Goal: Transaction & Acquisition: Purchase product/service

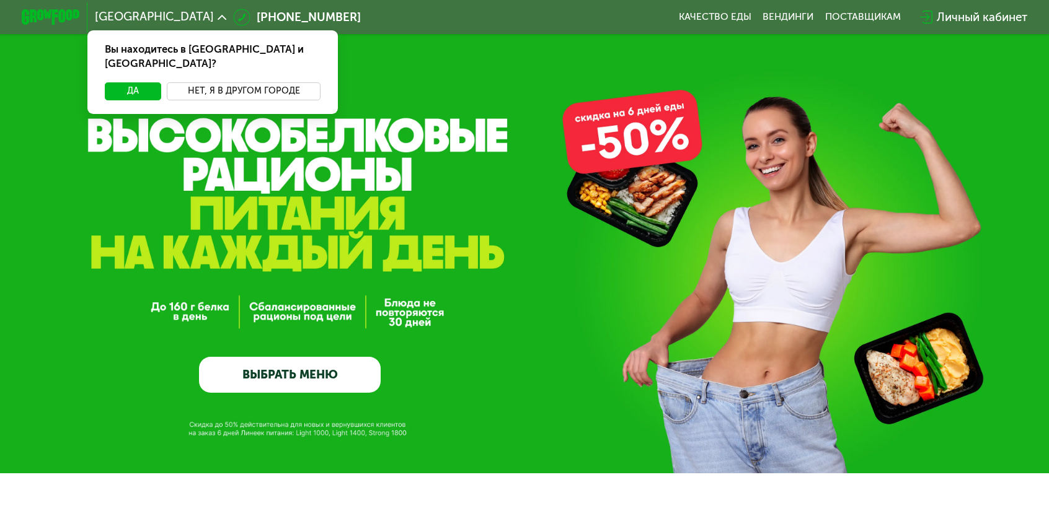
click at [257, 82] on button "Нет, я в другом городе" at bounding box center [244, 90] width 154 height 17
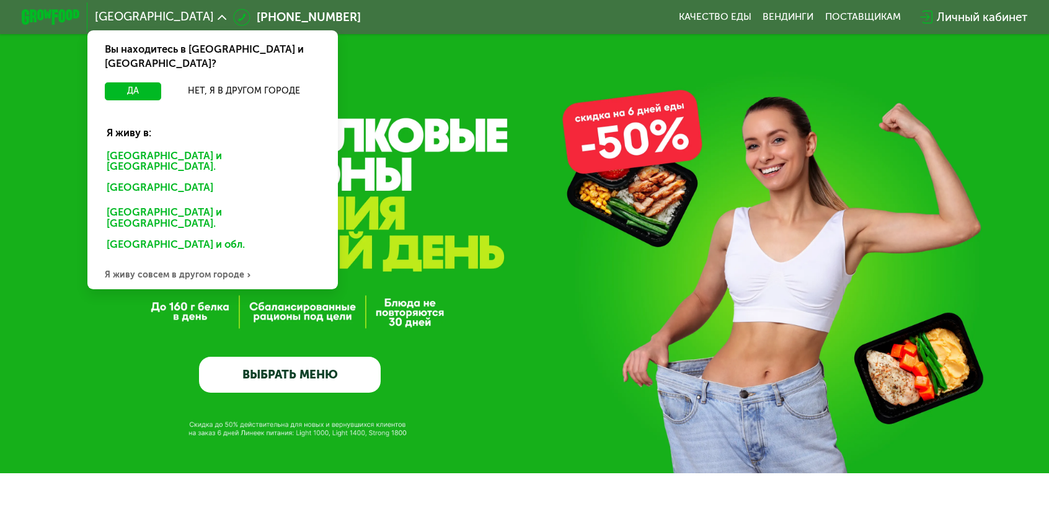
click at [211, 146] on div "Москве и обл." at bounding box center [212, 161] width 233 height 30
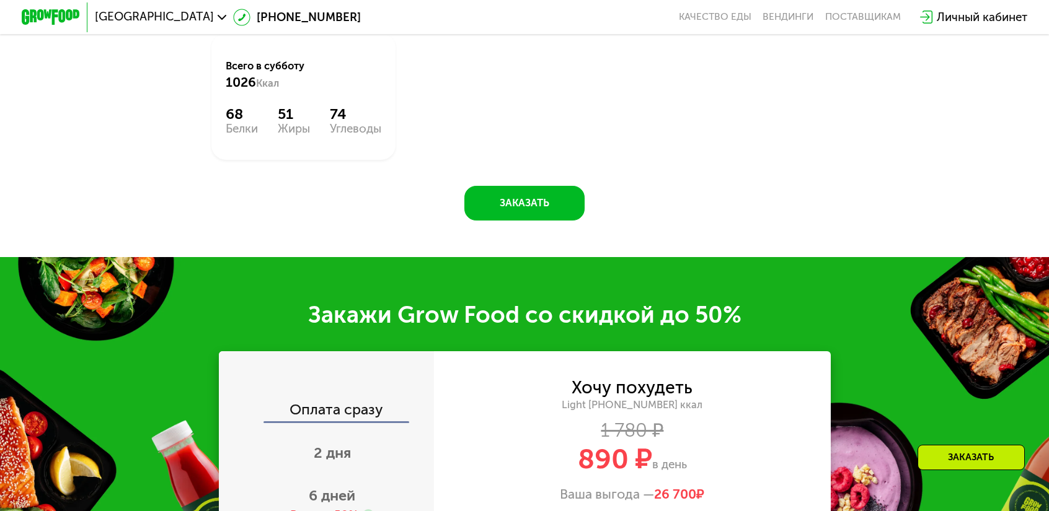
scroll to position [1471, 0]
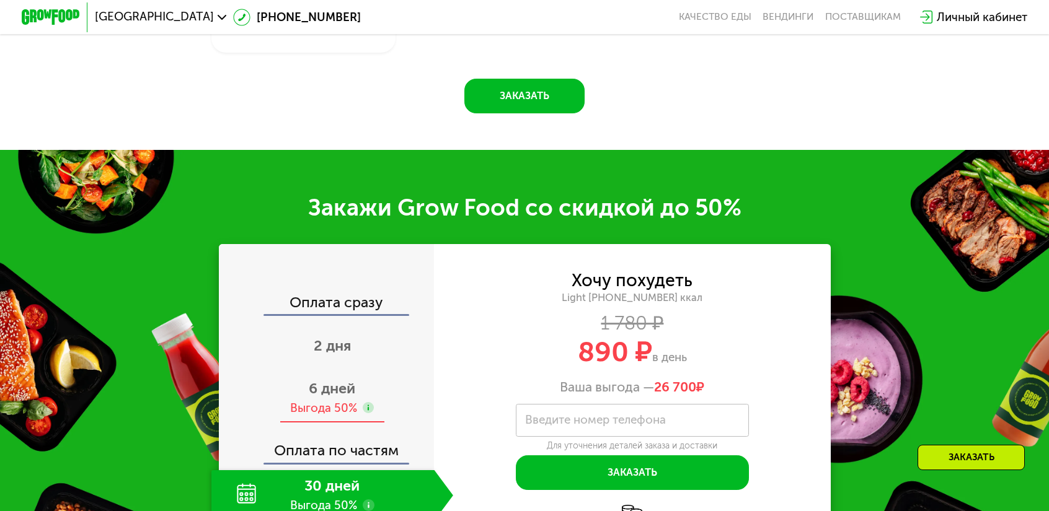
click at [374, 402] on use at bounding box center [369, 408] width 12 height 12
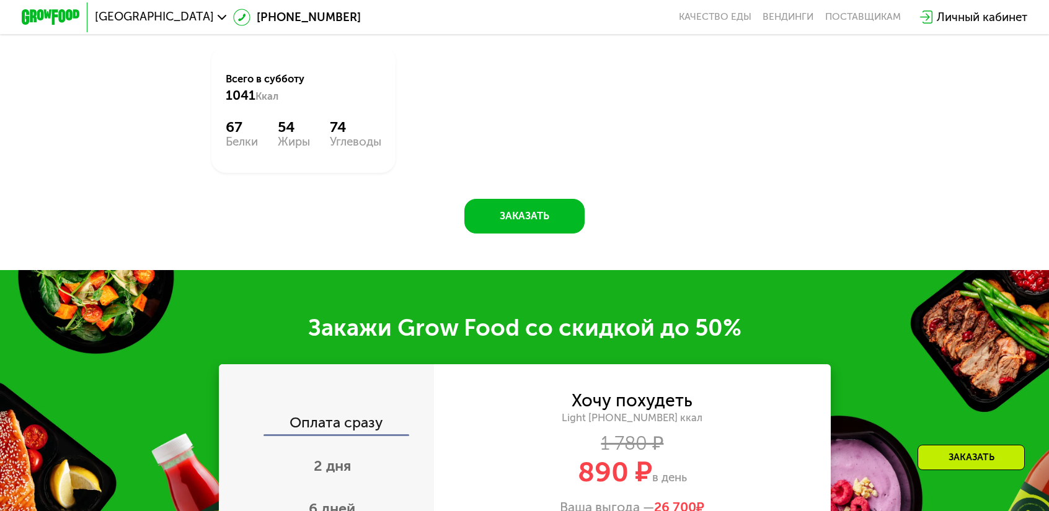
scroll to position [1458, 0]
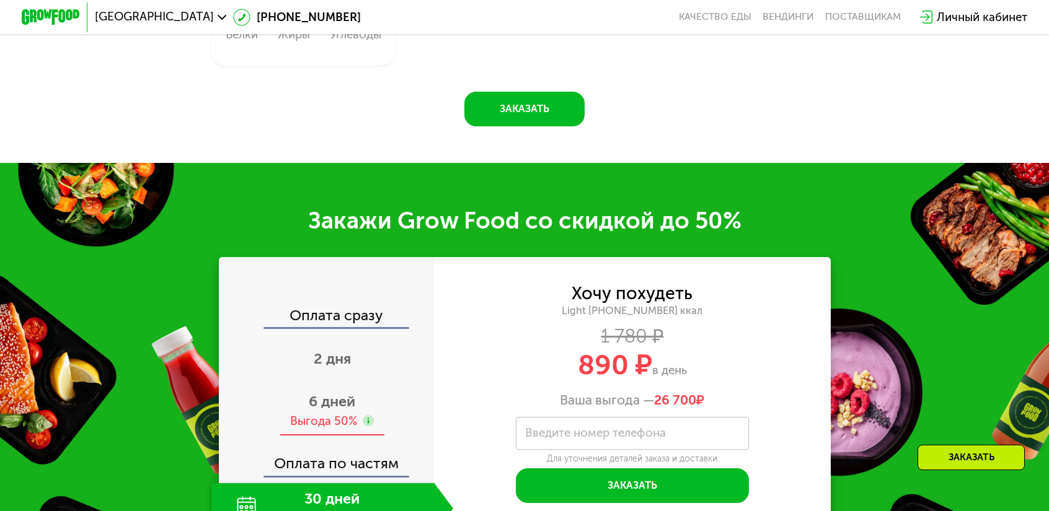
click at [357, 414] on div "Выгода 50%" at bounding box center [323, 422] width 67 height 16
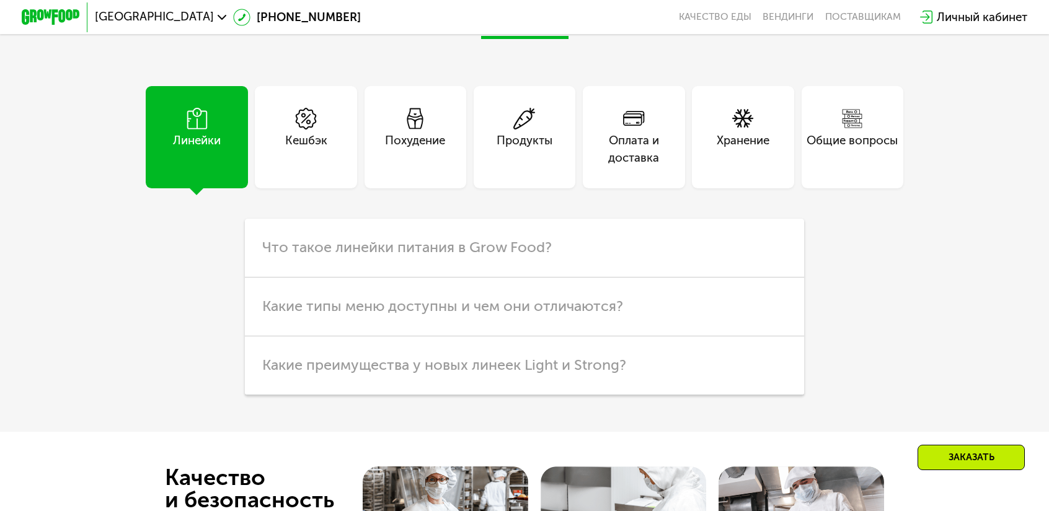
scroll to position [3896, 0]
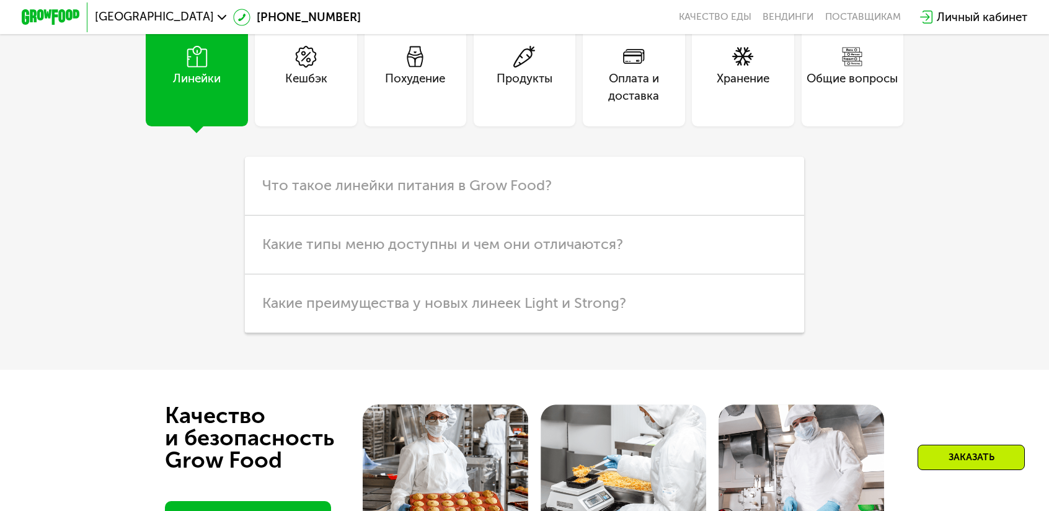
drag, startPoint x: 418, startPoint y: 390, endPoint x: 621, endPoint y: 400, distance: 203.0
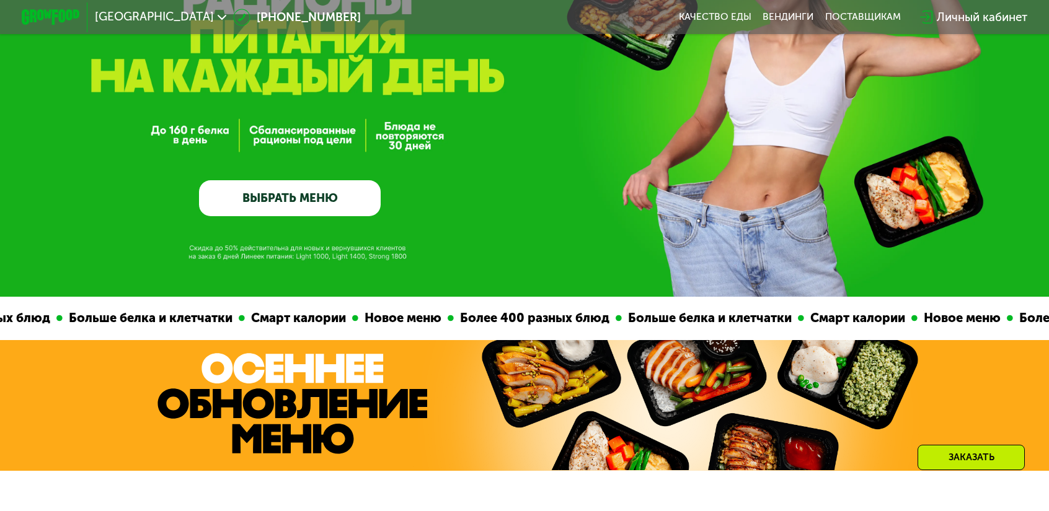
scroll to position [0, 0]
